Goal: Task Accomplishment & Management: Manage account settings

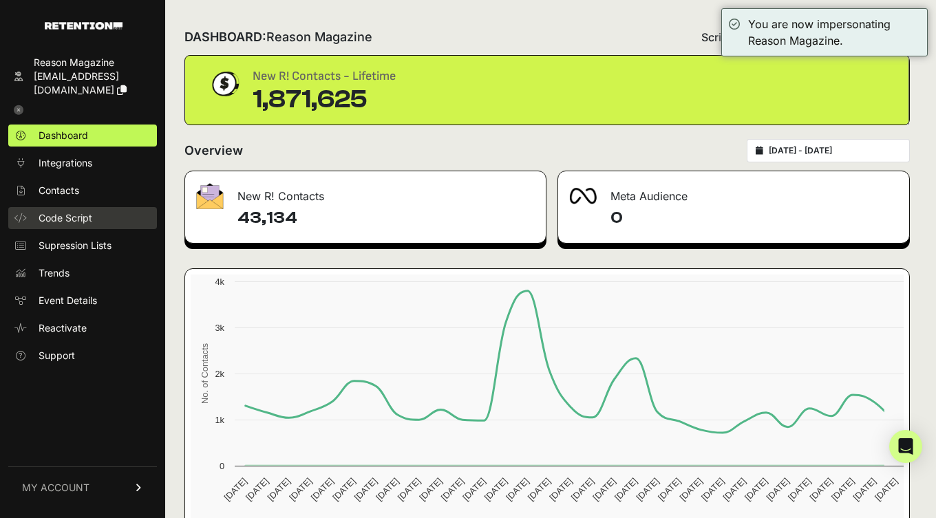
click at [76, 214] on span "Code Script" at bounding box center [66, 218] width 54 height 14
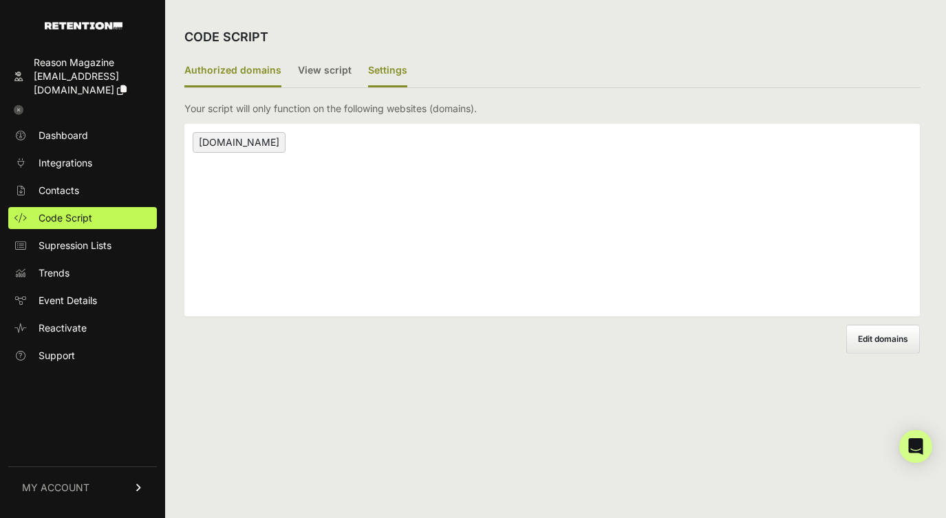
click at [377, 73] on label "Settings" at bounding box center [387, 71] width 39 height 32
click at [0, 0] on input "Settings" at bounding box center [0, 0] width 0 height 0
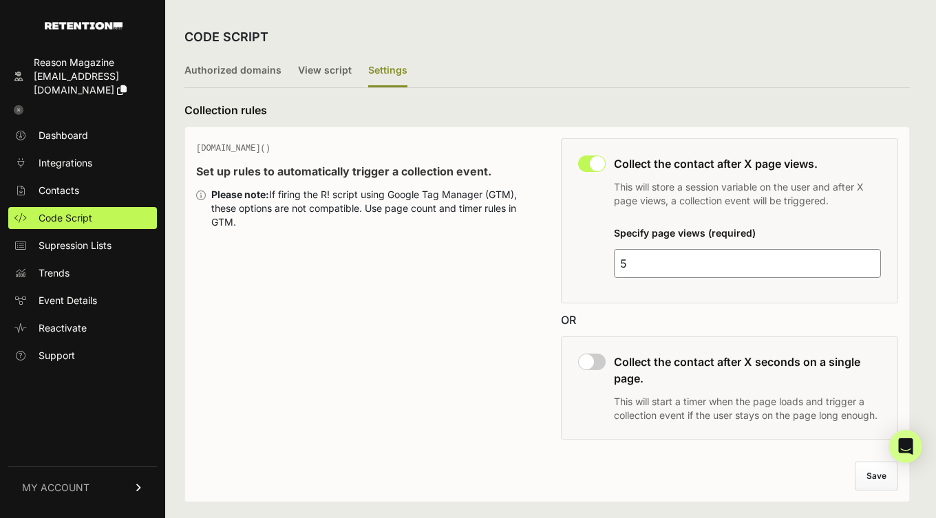
click at [580, 73] on ul "Authorized domains View script Settings" at bounding box center [546, 71] width 725 height 33
